Goal: Task Accomplishment & Management: Use online tool/utility

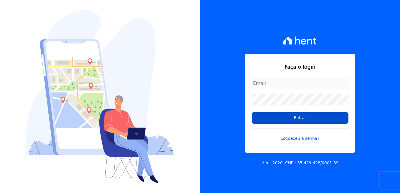
type input "[PERSON_NAME][EMAIL_ADDRESS][DOMAIN_NAME]"
click at [294, 115] on input "Entrar" at bounding box center [300, 118] width 97 height 12
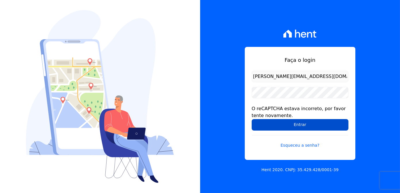
click at [295, 124] on input "Entrar" at bounding box center [300, 125] width 97 height 12
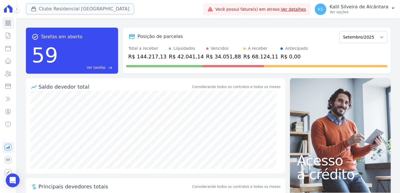
click at [77, 13] on button "Clube Residencial Saint Louis" at bounding box center [80, 8] width 109 height 11
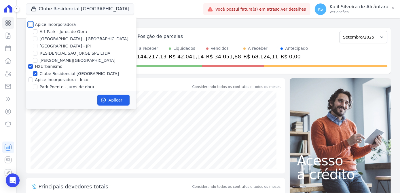
click at [29, 26] on input "Apice Incorporadora" at bounding box center [30, 24] width 5 height 5
checkbox input "true"
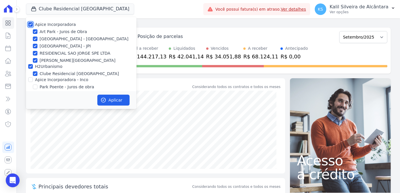
checkbox input "true"
click at [30, 79] on input "Apice Incorporadora - Inco" at bounding box center [30, 79] width 5 height 5
checkbox input "true"
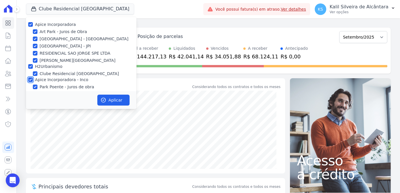
checkbox input "true"
click at [35, 48] on input "Arty Park - JPI" at bounding box center [35, 46] width 5 height 5
checkbox input "false"
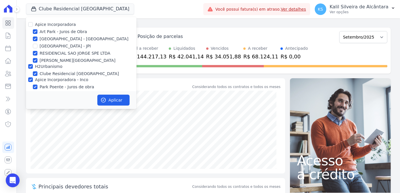
click at [32, 57] on div "Apice Incorporadora Art Park - Juros de Obra Arty Park - Gravatai Arty Park - J…" at bounding box center [81, 63] width 111 height 92
click at [35, 55] on input "RESIDENCIAL SAO JORGE SPE LTDA" at bounding box center [35, 53] width 5 height 5
checkbox input "false"
click at [35, 60] on input "Sant Louis Residences" at bounding box center [35, 60] width 5 height 5
checkbox input "false"
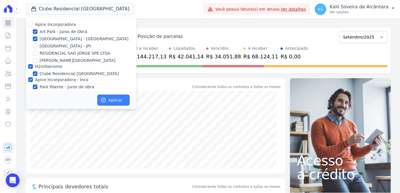
click at [106, 103] on button "Aplicar" at bounding box center [113, 100] width 32 height 11
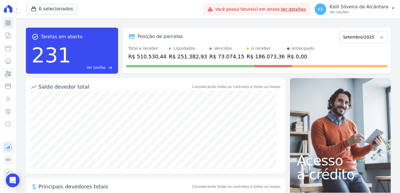
click at [9, 75] on icon at bounding box center [8, 73] width 7 height 7
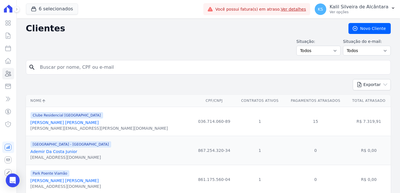
click at [85, 69] on input "search" at bounding box center [213, 68] width 352 height 12
paste input "Pablo Aranda Da Silva"
type input "Pablo Aranda Da Silva"
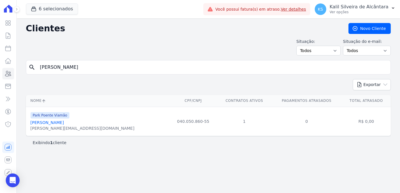
click at [58, 124] on link "Pablo Aranda Da Silva" at bounding box center [47, 122] width 33 height 5
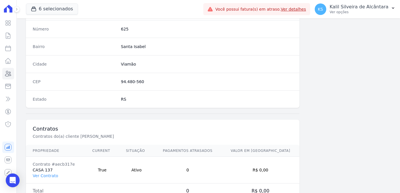
scroll to position [343, 0]
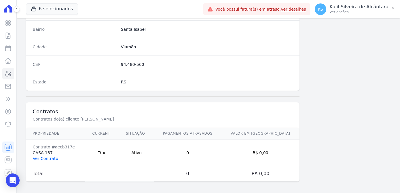
click at [52, 156] on link "Ver Contrato" at bounding box center [45, 158] width 25 height 5
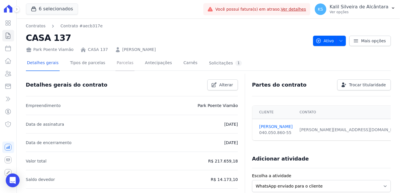
click at [118, 64] on link "Parcelas" at bounding box center [124, 63] width 19 height 15
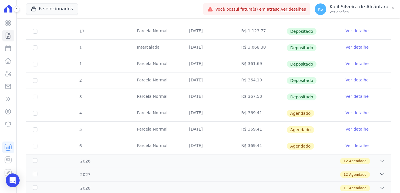
scroll to position [185, 0]
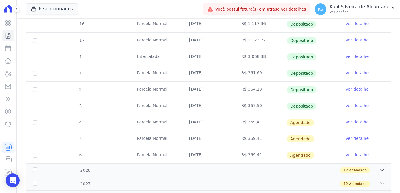
click at [352, 121] on link "Ver detalhe" at bounding box center [357, 122] width 23 height 6
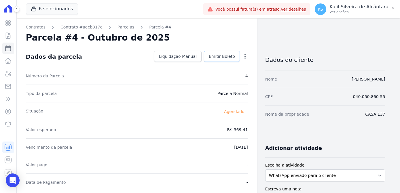
click at [218, 54] on span "Emitir Boleto" at bounding box center [222, 57] width 26 height 6
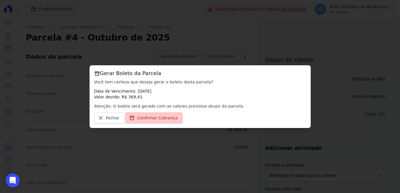
click at [158, 119] on span "Confirmar Cobrança" at bounding box center [157, 118] width 41 height 6
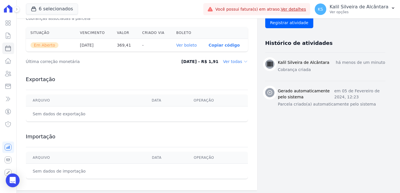
scroll to position [200, 0]
click at [191, 45] on th "Ver boleto" at bounding box center [188, 45] width 32 height 13
click at [191, 45] on link "Ver boleto" at bounding box center [186, 45] width 20 height 5
